Goal: Find specific page/section: Find specific page/section

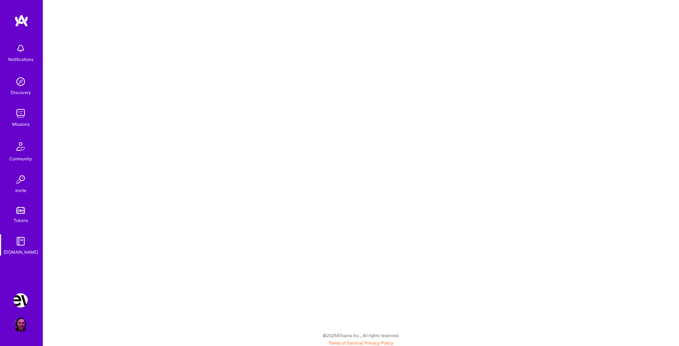
click at [25, 25] on img at bounding box center [21, 20] width 14 height 13
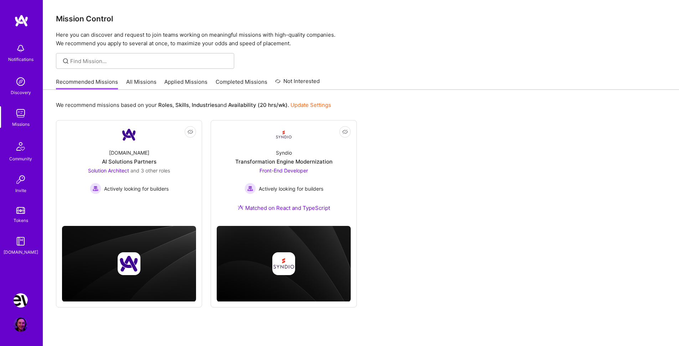
click at [21, 300] on img at bounding box center [21, 301] width 14 height 14
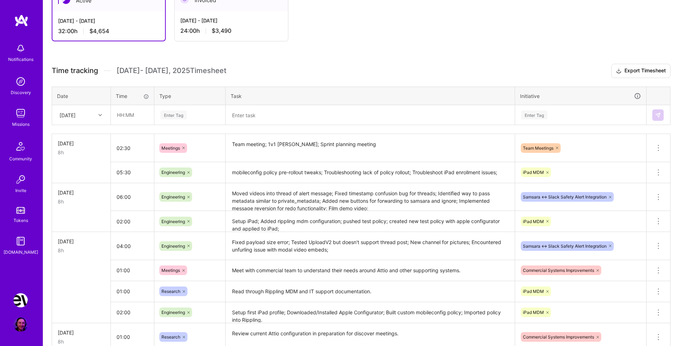
scroll to position [139, 0]
